Goal: Share content: Share content

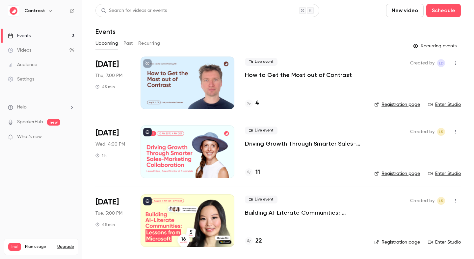
click at [67, 44] on link "Videos 94" at bounding box center [41, 50] width 82 height 14
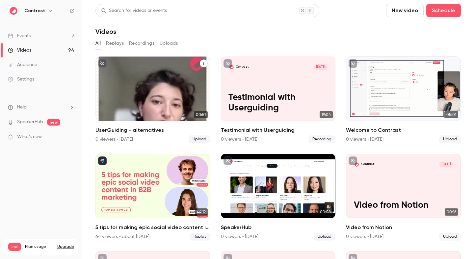
click at [140, 90] on div "Contrast [DATE] UserGuiding - alternatives" at bounding box center [152, 89] width 115 height 64
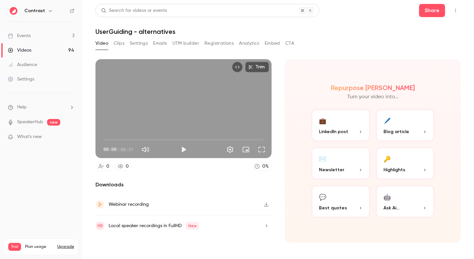
click at [276, 44] on button "Embed" at bounding box center [271, 43] width 15 height 11
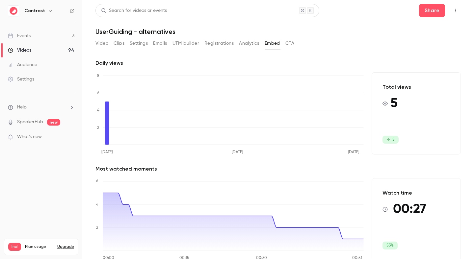
click at [292, 46] on button "CTA" at bounding box center [289, 43] width 9 height 11
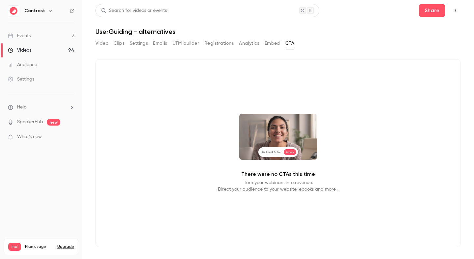
click at [276, 47] on button "Embed" at bounding box center [271, 43] width 15 height 11
